Goal: Task Accomplishment & Management: Complete application form

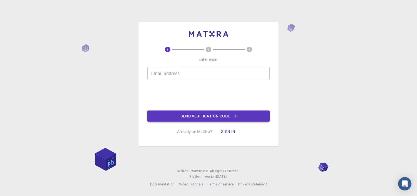
click at [234, 113] on icon "button" at bounding box center [235, 116] width 6 height 6
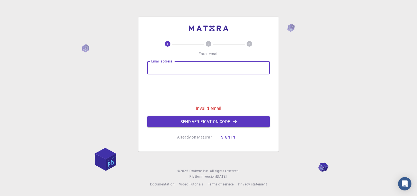
click at [171, 67] on input "Email address" at bounding box center [208, 67] width 122 height 13
type input "[EMAIL_ADDRESS][DOMAIN_NAME]"
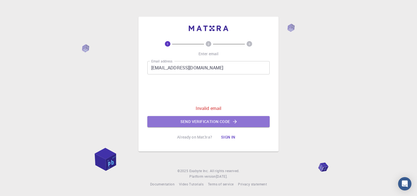
click at [213, 120] on button "Send verification code" at bounding box center [208, 121] width 122 height 11
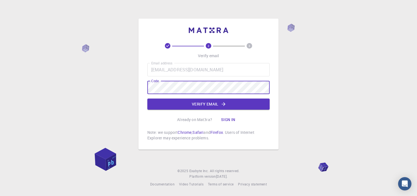
click at [212, 104] on button "Verify email" at bounding box center [208, 104] width 122 height 11
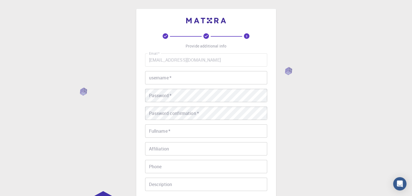
click at [172, 79] on input "username   *" at bounding box center [206, 77] width 122 height 13
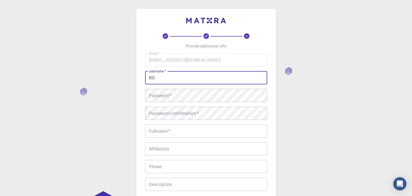
type input "K"
type input "Boko F brajs"
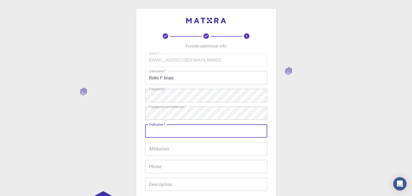
click at [161, 132] on input "Fullname   *" at bounding box center [206, 130] width 122 height 13
type input "[PERSON_NAME]"
type input "067031001"
click at [173, 132] on input "[PERSON_NAME]" at bounding box center [206, 130] width 122 height 13
type input "[PERSON_NAME] Boko"
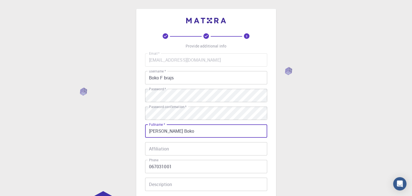
drag, startPoint x: 169, startPoint y: 150, endPoint x: 173, endPoint y: 151, distance: 4.5
click at [171, 149] on input "Affiliation" at bounding box center [206, 148] width 122 height 13
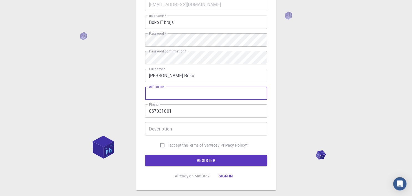
scroll to position [83, 0]
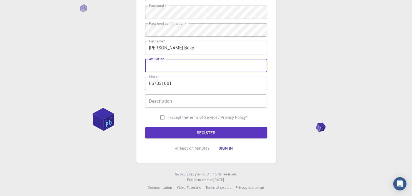
click at [161, 64] on input "Affiliation" at bounding box center [206, 65] width 122 height 13
click at [161, 66] on input "Affiliation" at bounding box center [206, 65] width 122 height 13
drag, startPoint x: 160, startPoint y: 64, endPoint x: 157, endPoint y: 66, distance: 3.2
click at [157, 66] on input "Affiliation" at bounding box center [206, 65] width 122 height 13
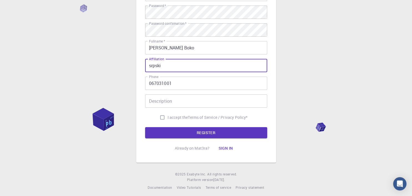
type input "srpski"
click at [158, 101] on input "Description" at bounding box center [206, 100] width 122 height 13
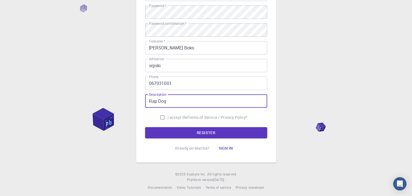
type input "Rap Dog"
click at [159, 118] on input "I accept the Terms of Service / Privacy Policy *" at bounding box center [162, 117] width 11 height 11
checkbox input "true"
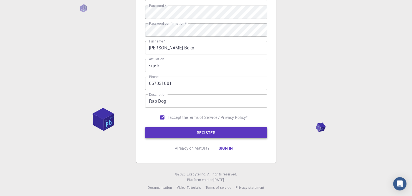
click at [164, 129] on button "REGISTER" at bounding box center [206, 132] width 122 height 11
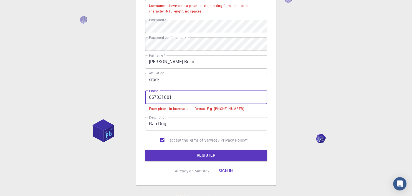
click at [172, 97] on input "067031001" at bounding box center [206, 97] width 122 height 13
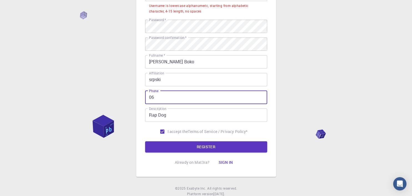
type input "0"
